Goal: Task Accomplishment & Management: Complete application form

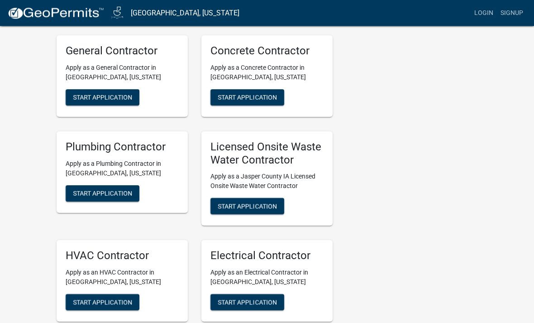
scroll to position [558, 0]
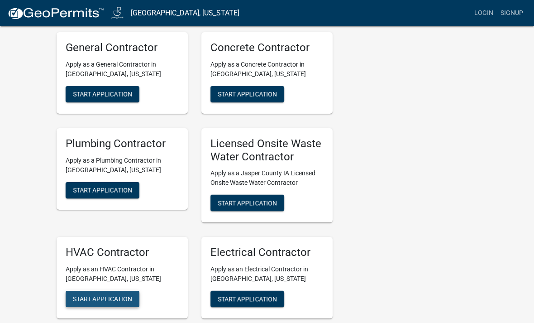
click at [87, 295] on span "Start Application" at bounding box center [102, 298] width 59 height 7
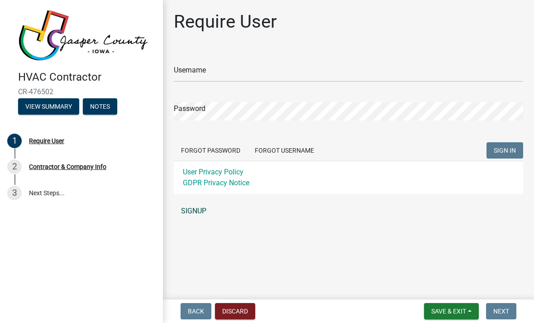
click at [200, 207] on link "SIGNUP" at bounding box center [348, 211] width 349 height 18
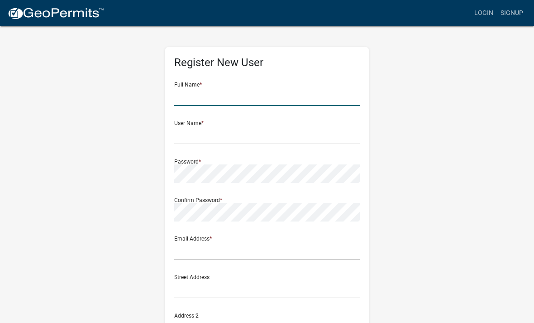
click at [295, 105] on input "text" at bounding box center [266, 96] width 185 height 19
type input "[PERSON_NAME]"
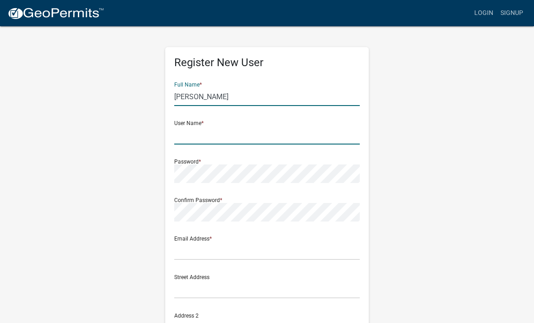
click at [244, 143] on input "text" at bounding box center [266, 135] width 185 height 19
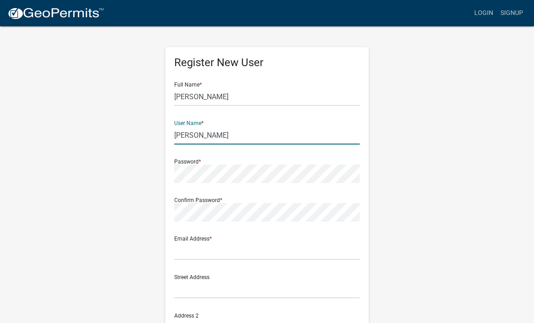
type input "[PERSON_NAME]"
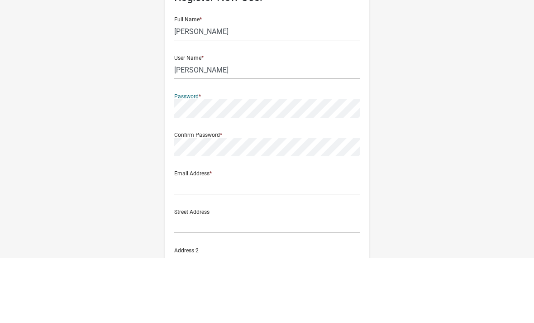
scroll to position [65, 0]
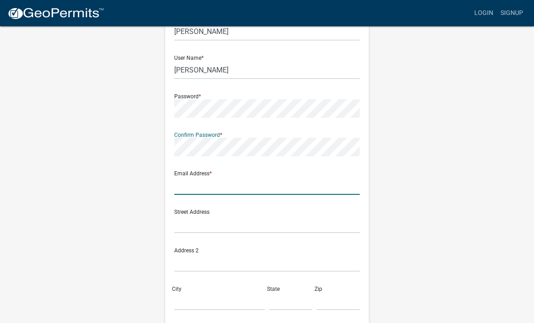
click at [291, 182] on input "text" at bounding box center [266, 185] width 185 height 19
type input "[PERSON_NAME][EMAIL_ADDRESS][DOMAIN_NAME]"
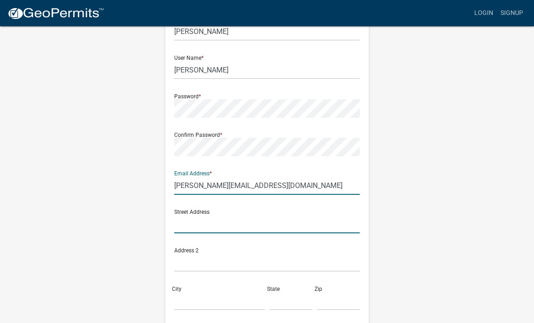
click at [303, 223] on input "text" at bounding box center [266, 223] width 185 height 19
type input "124"
type input "[STREET_ADDRESS]"
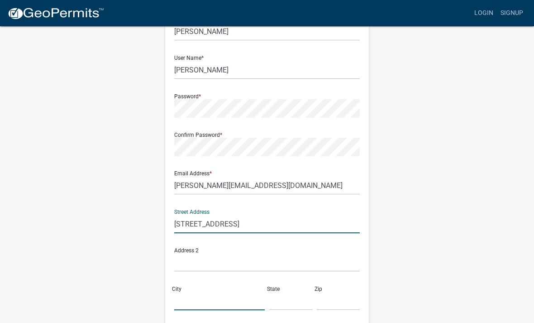
type input "[PERSON_NAME]"
type input "IA"
type input "50106"
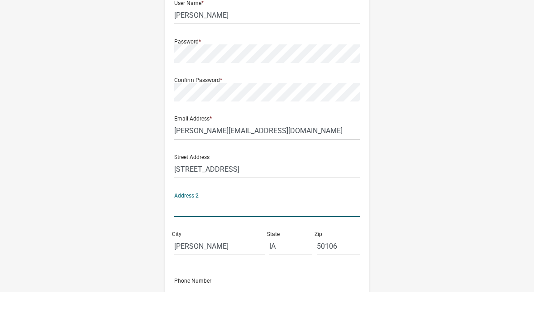
scroll to position [186, 0]
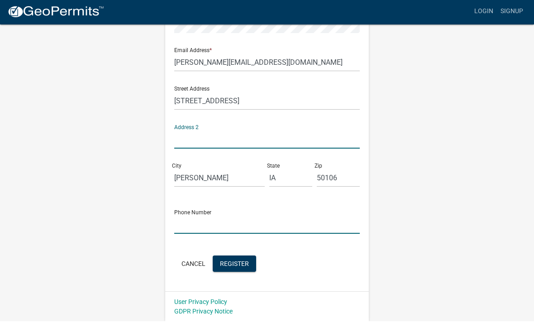
click at [291, 223] on input "text" at bounding box center [266, 226] width 185 height 19
type input "6419907970"
click at [247, 269] on button "Register" at bounding box center [234, 265] width 43 height 16
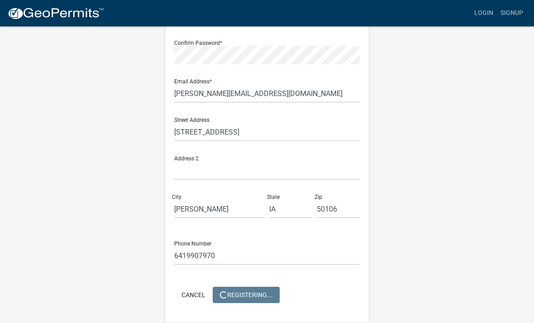
scroll to position [0, 0]
